Goal: Find specific page/section: Find specific page/section

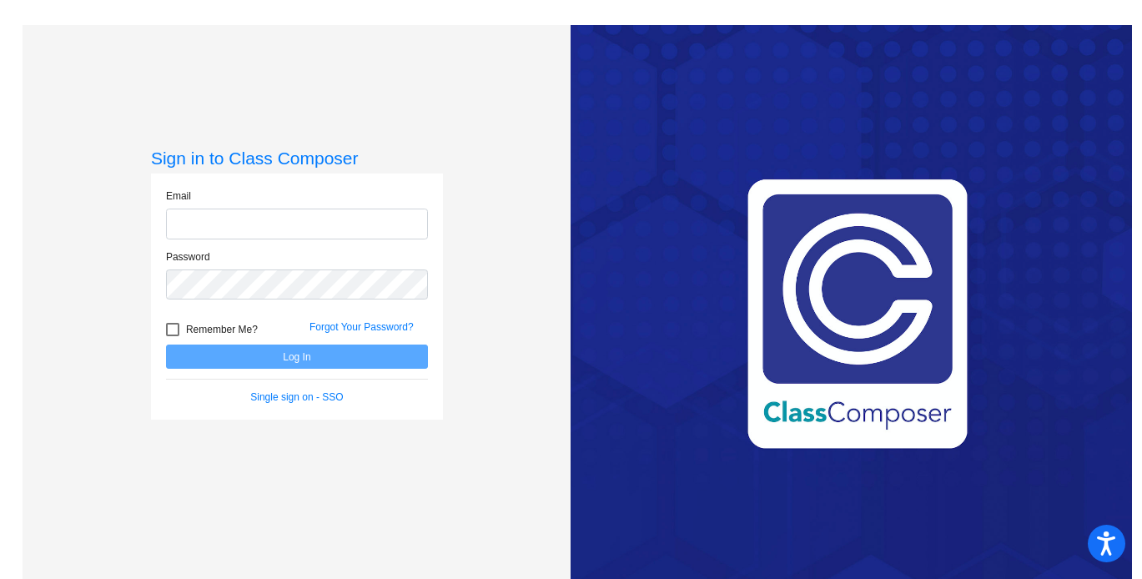
type input "[EMAIL_ADDRESS][DOMAIN_NAME]"
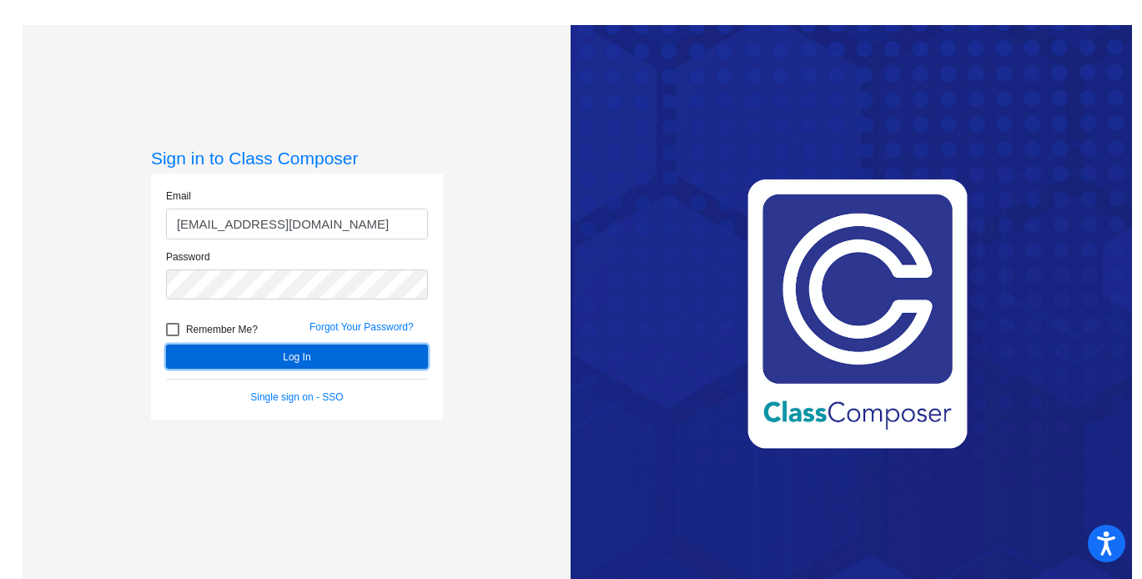
click at [324, 355] on button "Log In" at bounding box center [297, 357] width 262 height 24
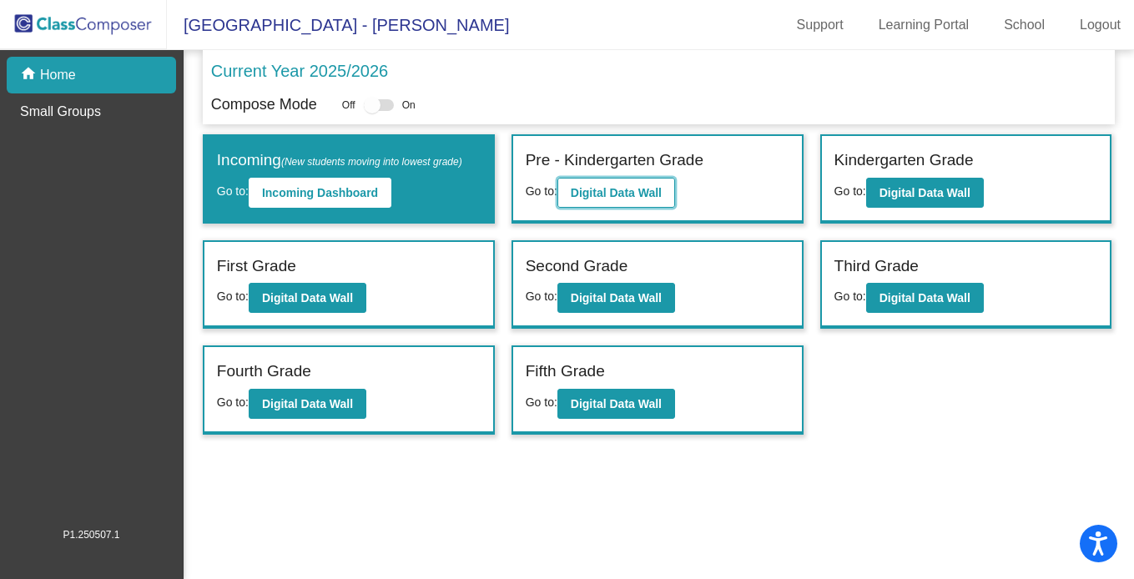
click at [639, 189] on b "Digital Data Wall" at bounding box center [616, 192] width 91 height 13
